Goal: Transaction & Acquisition: Purchase product/service

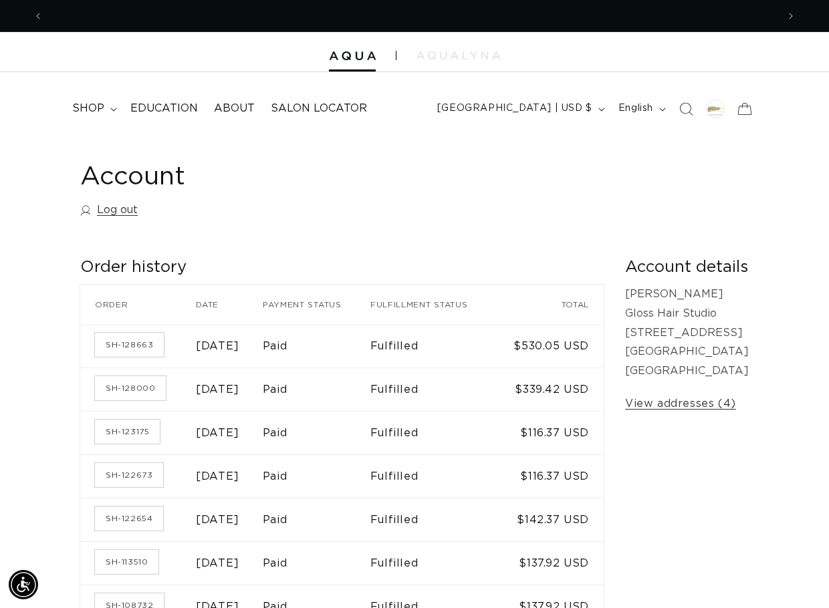
scroll to position [0, 1468]
click at [107, 117] on summary "shop" at bounding box center [93, 109] width 58 height 30
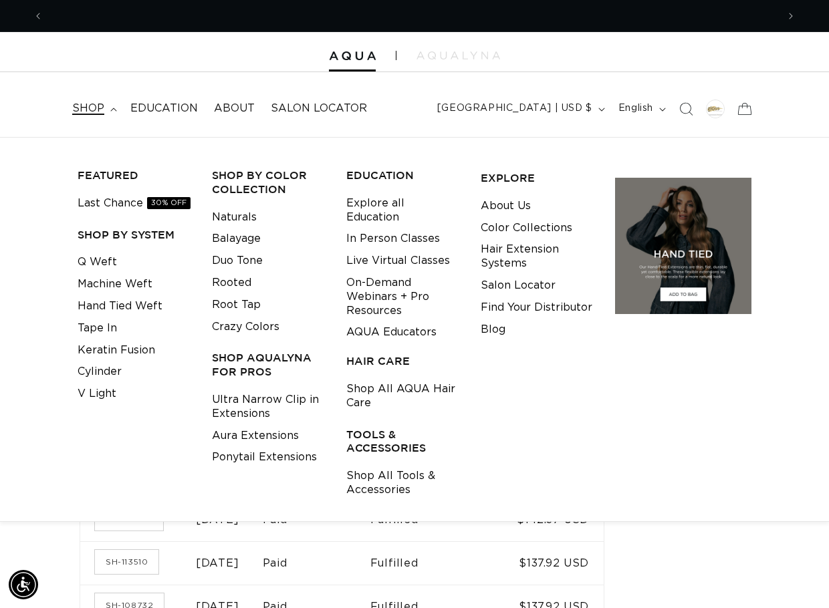
scroll to position [0, 734]
click at [109, 325] on link "Tape In" at bounding box center [97, 329] width 39 height 22
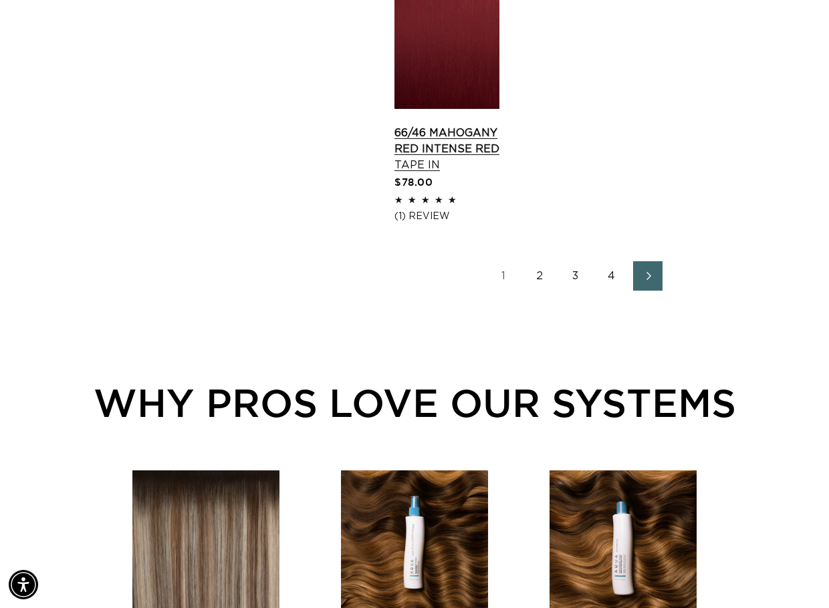
scroll to position [1939, 0]
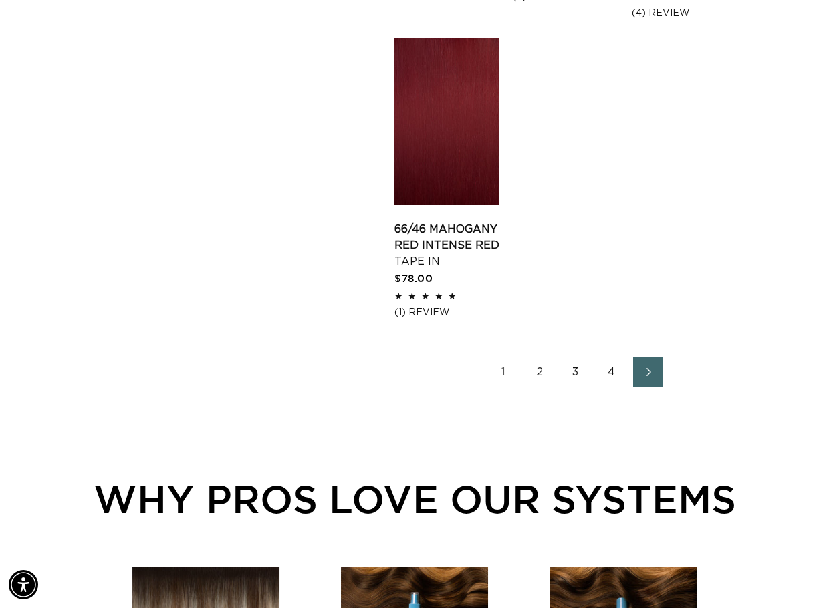
click at [449, 221] on link "66/46 Mahogany Red Intense Red Tape In" at bounding box center [447, 245] width 105 height 48
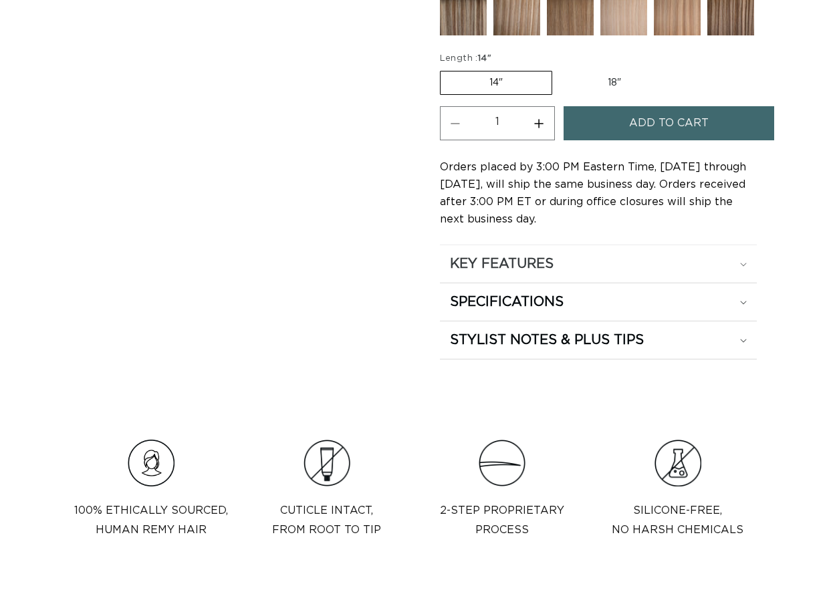
click at [571, 273] on div "KEY FEATURES" at bounding box center [598, 263] width 297 height 17
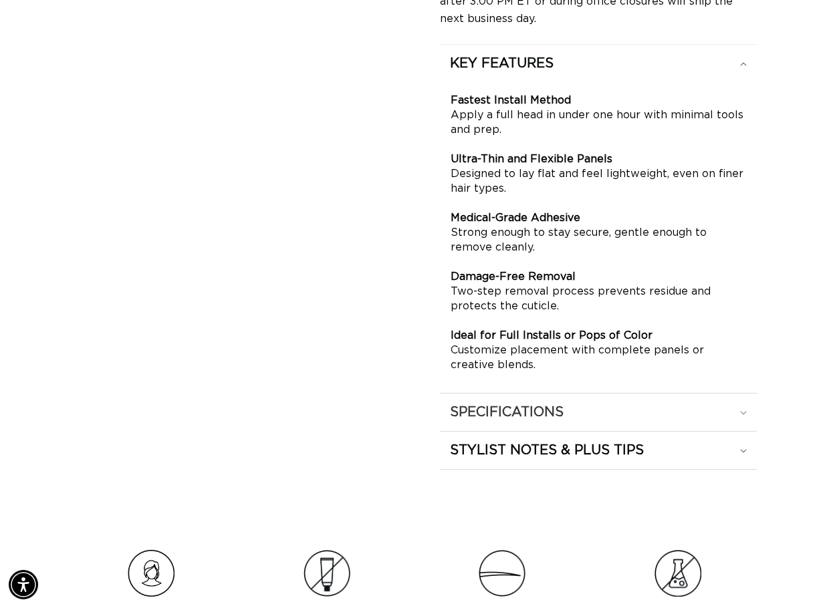
scroll to position [0, 734]
click at [469, 421] on h2 "SPECIFICATIONS" at bounding box center [507, 412] width 114 height 17
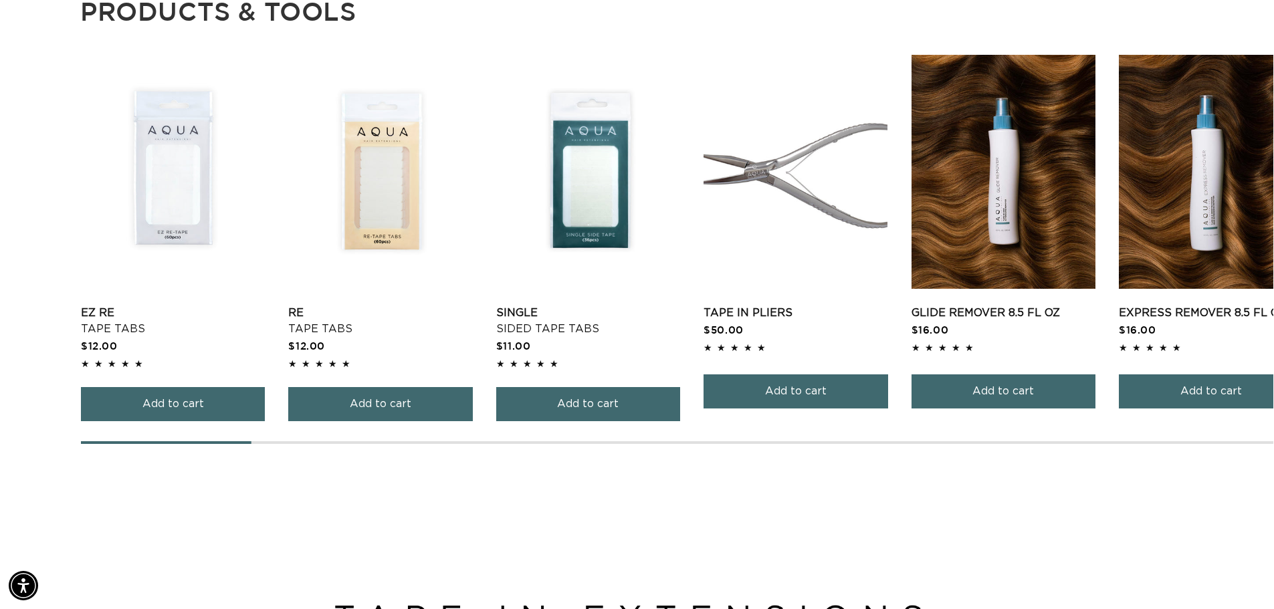
scroll to position [0, 0]
